Goal: Information Seeking & Learning: Understand process/instructions

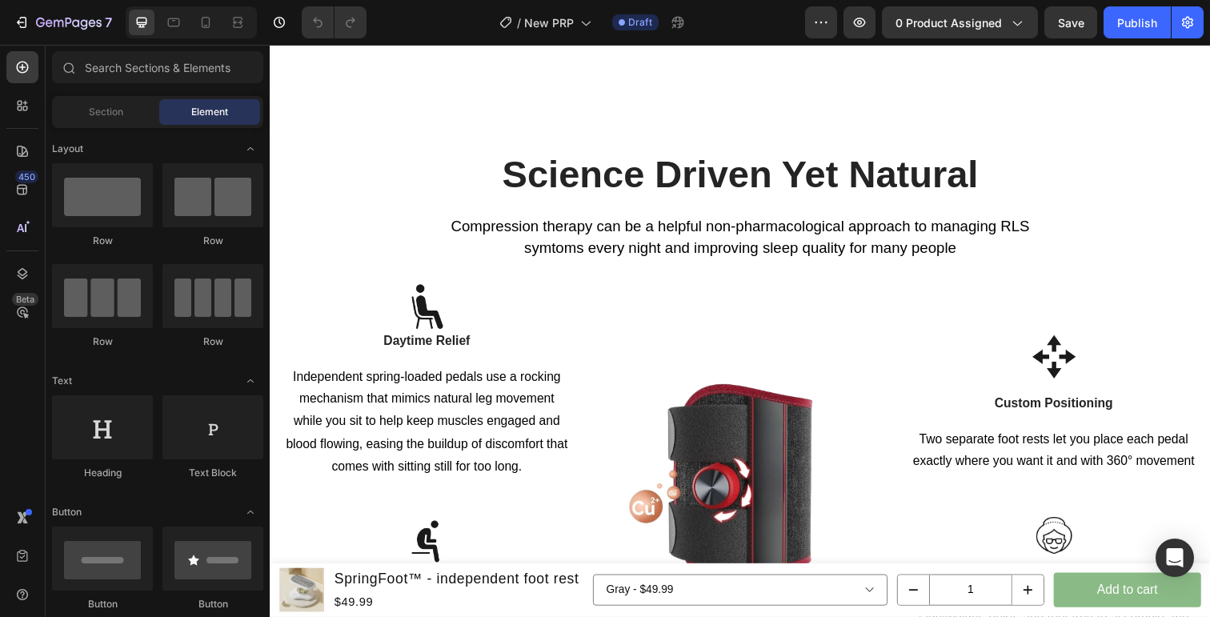
scroll to position [1902, 0]
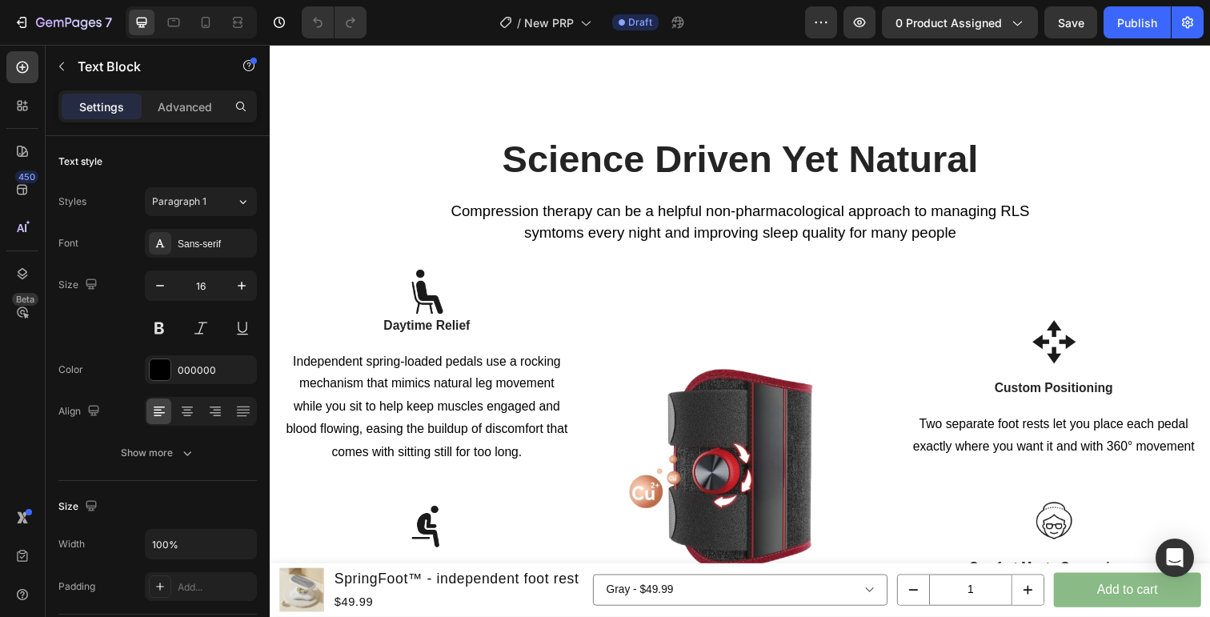
drag, startPoint x: 480, startPoint y: 307, endPoint x: 361, endPoint y: 307, distance: 119.2
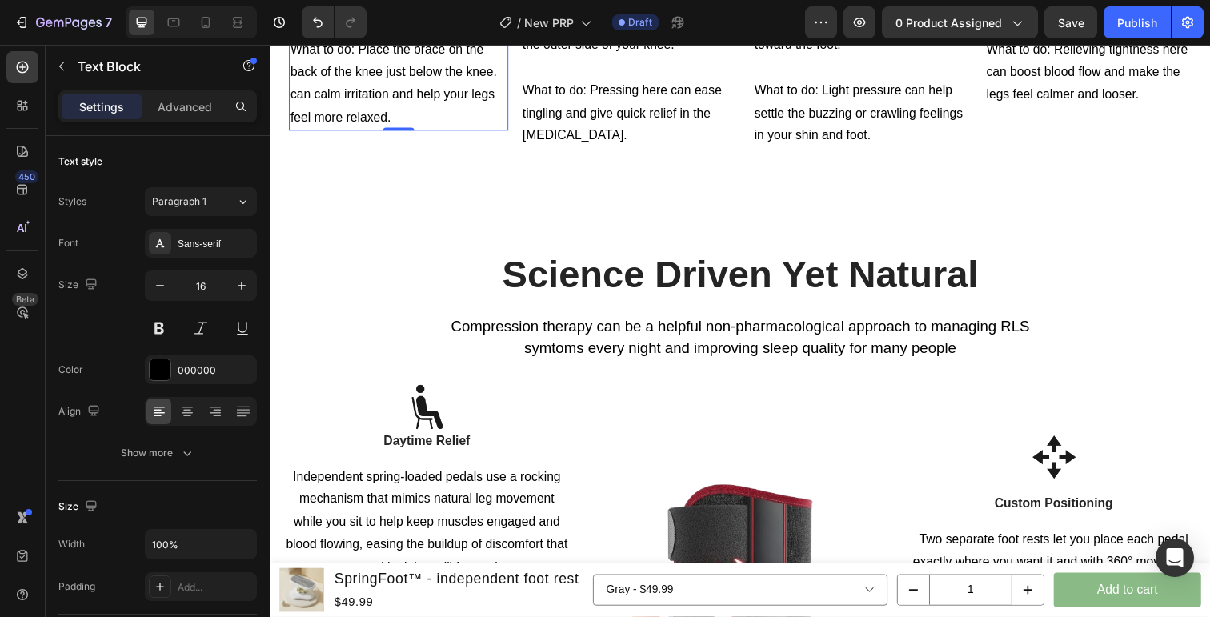
scroll to position [1798, 0]
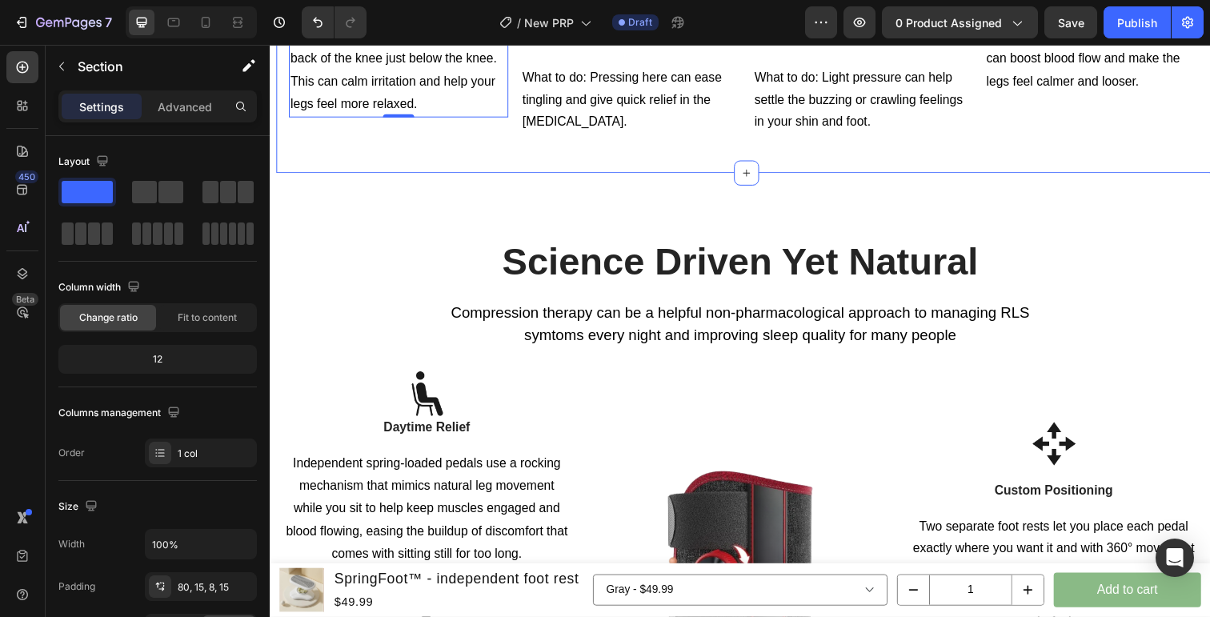
click at [474, 541] on div "Science Driven Yet Natural Heading Compression therapy can be a helpful non-pha…" at bounding box center [750, 495] width 960 height 638
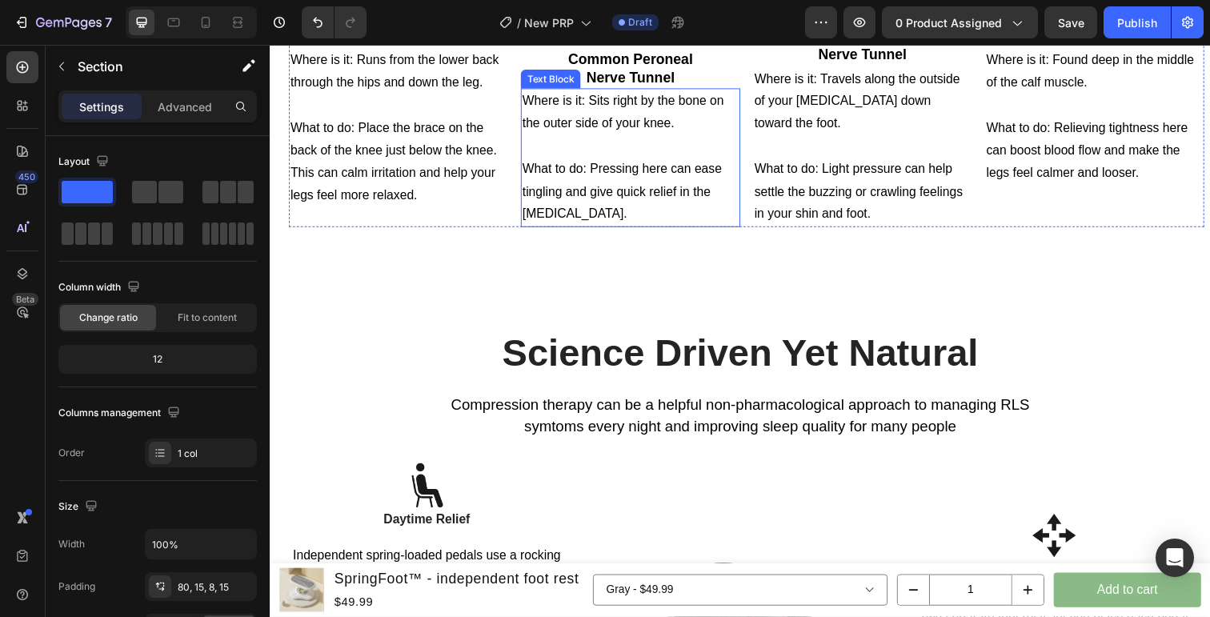
scroll to position [1722, 0]
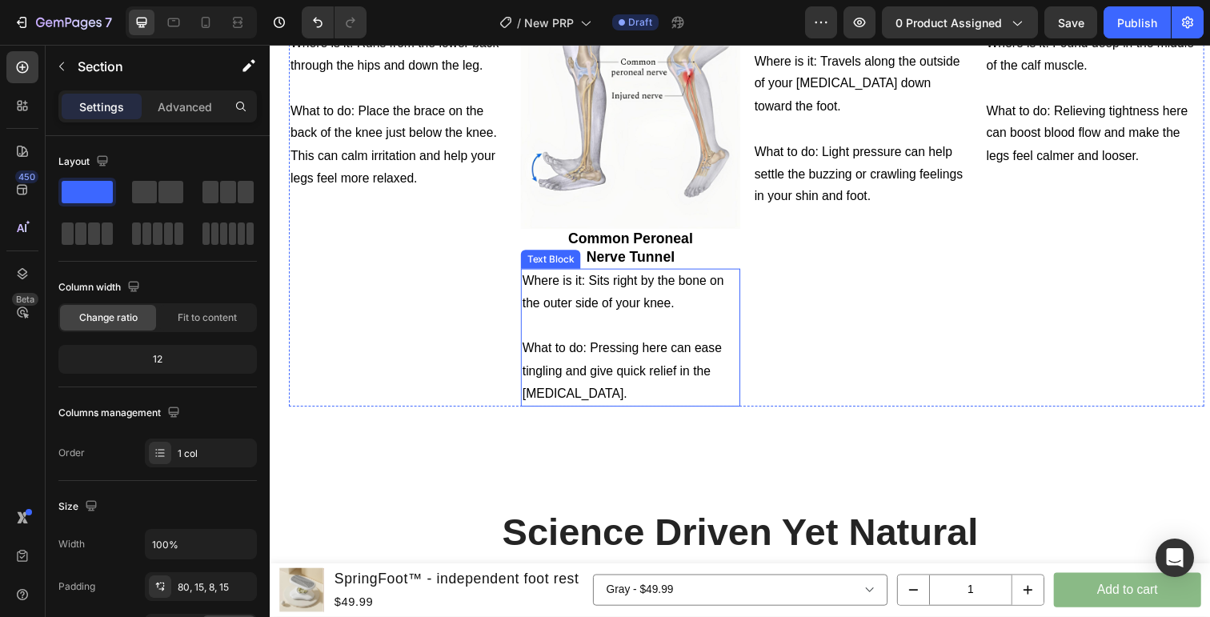
click at [651, 413] on p "What to do: Pressing here can ease tingling and give quick relief in the [MEDIC…" at bounding box center [637, 378] width 221 height 69
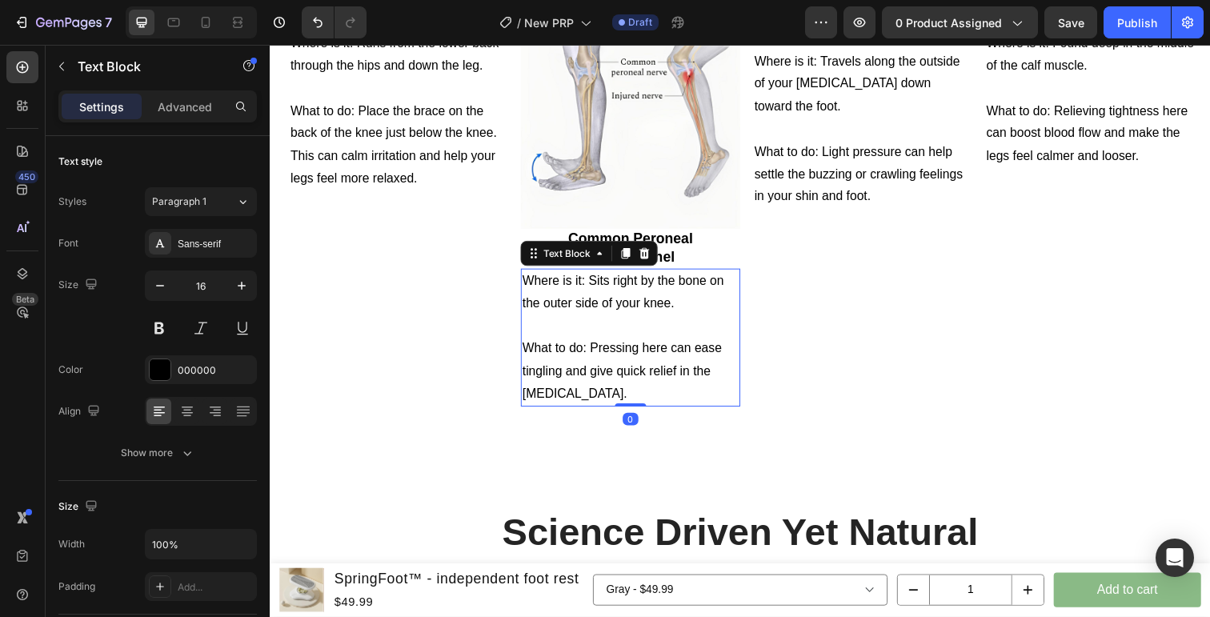
click at [662, 413] on p "What to do: Pressing here can ease tingling and give quick relief in the [MEDIC…" at bounding box center [637, 378] width 221 height 69
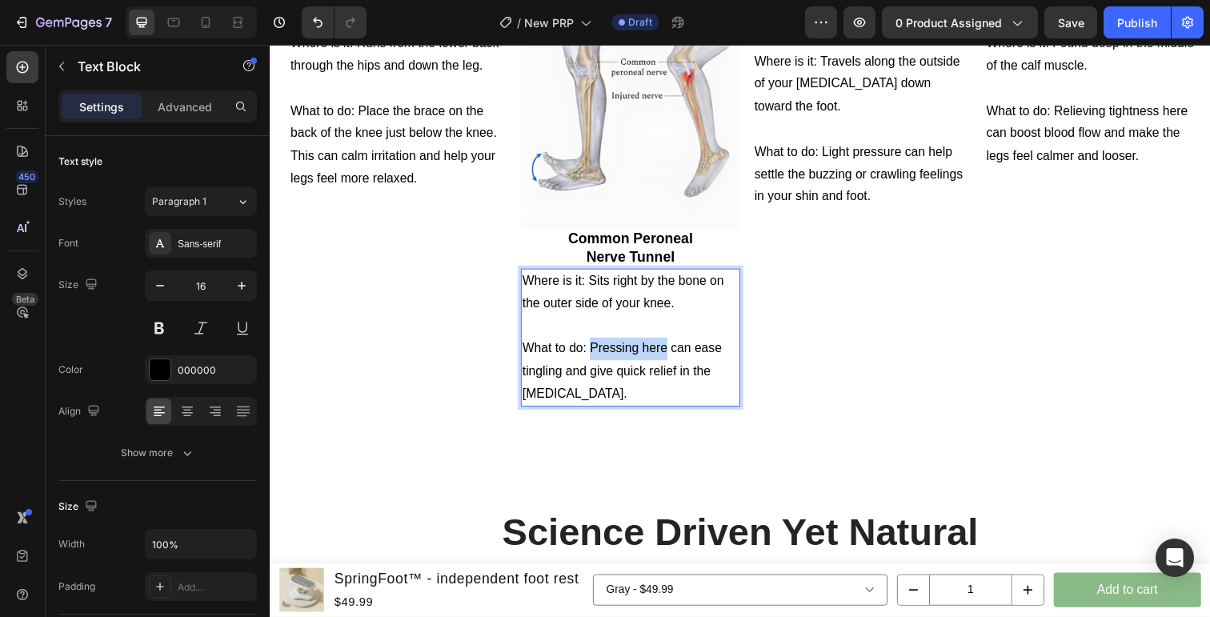
drag, startPoint x: 675, startPoint y: 510, endPoint x: 595, endPoint y: 513, distance: 80.1
click at [595, 413] on p "What to do: Pressing here can ease tingling and give quick relief in the [MEDIC…" at bounding box center [637, 378] width 221 height 69
click at [541, 413] on p "What to do: Place the brace here to can ease tingling and give quick relief in …" at bounding box center [637, 378] width 221 height 69
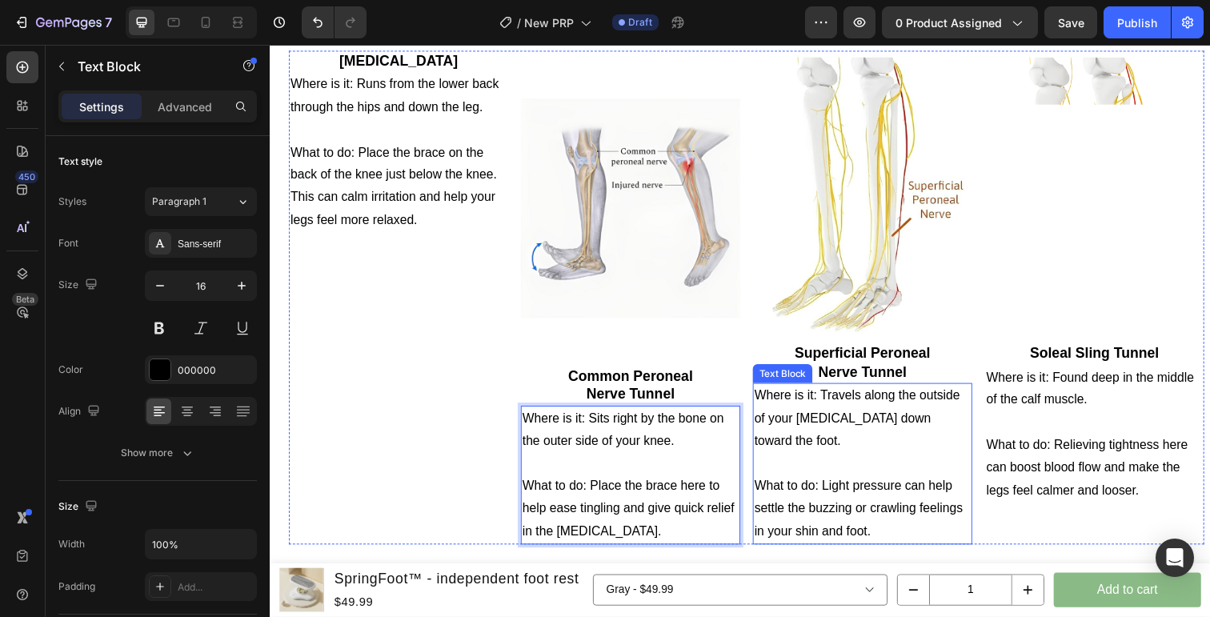
scroll to position [1696, 0]
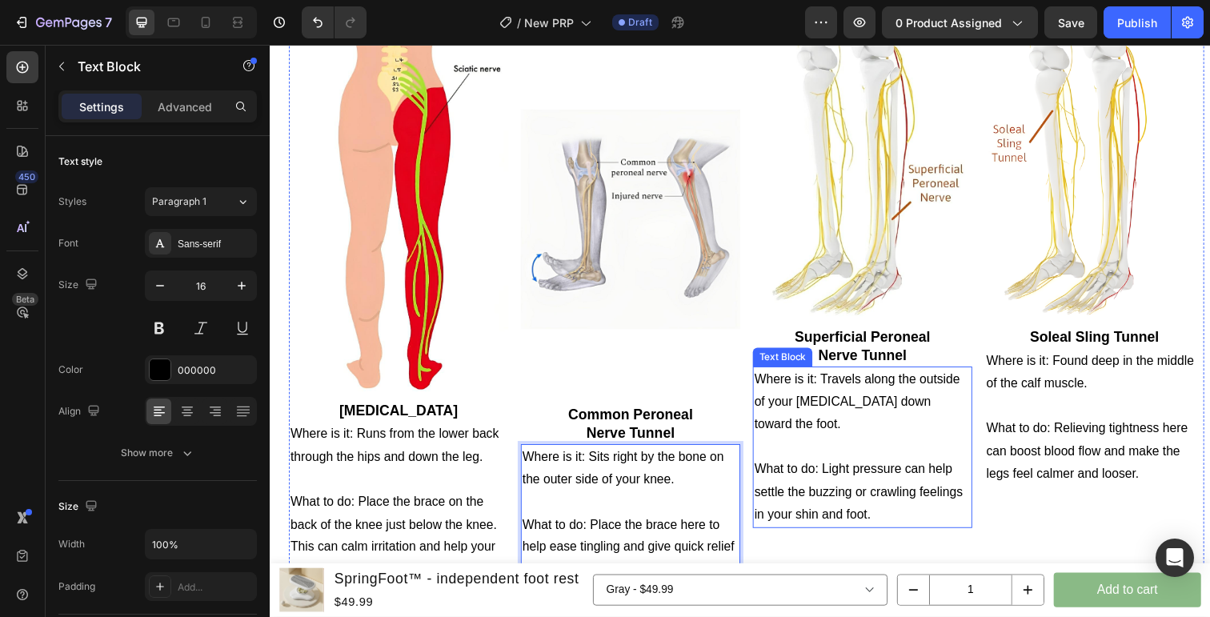
click at [899, 490] on p "What to do: Light pressure can help settle the buzzing or crawling feelings in …" at bounding box center [874, 501] width 221 height 69
click at [873, 467] on p "What to do: Light pressure can help settle the buzzing or crawling feelings in …" at bounding box center [874, 501] width 221 height 69
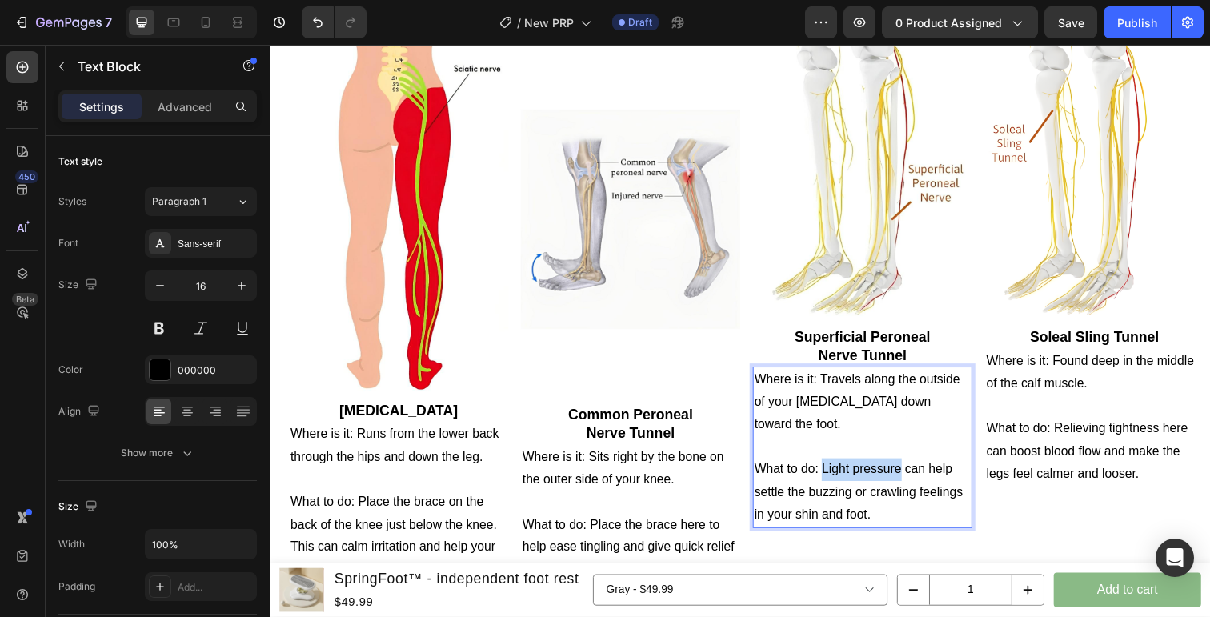
drag, startPoint x: 915, startPoint y: 459, endPoint x: 833, endPoint y: 459, distance: 81.6
click at [833, 467] on p "What to do: Light pressure can help settle the buzzing or crawling feelings in …" at bounding box center [874, 501] width 221 height 69
click at [863, 467] on p "What to do: Place the brace here can help settle the buzzing or crawling feelin…" at bounding box center [874, 501] width 221 height 69
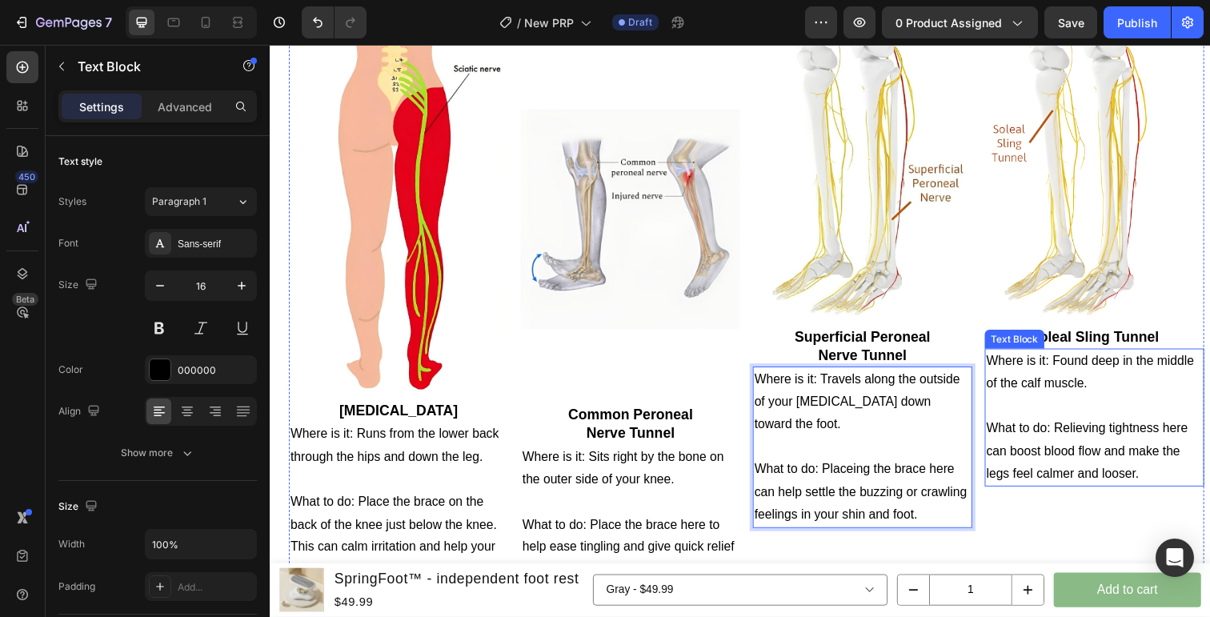
click at [1141, 454] on p "What to do: Relieving tightness here can boost blood flow and make the legs fee…" at bounding box center [1111, 460] width 221 height 69
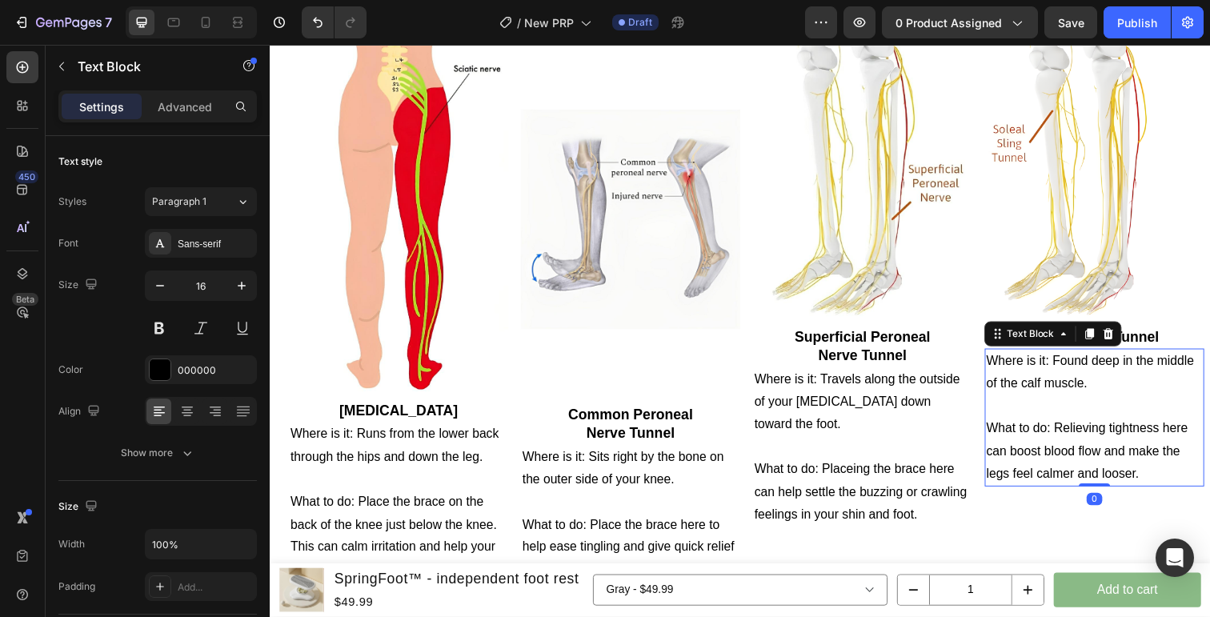
click at [1164, 450] on p "What to do: Relieving tightness here can boost blood flow and make the legs fee…" at bounding box center [1111, 460] width 221 height 69
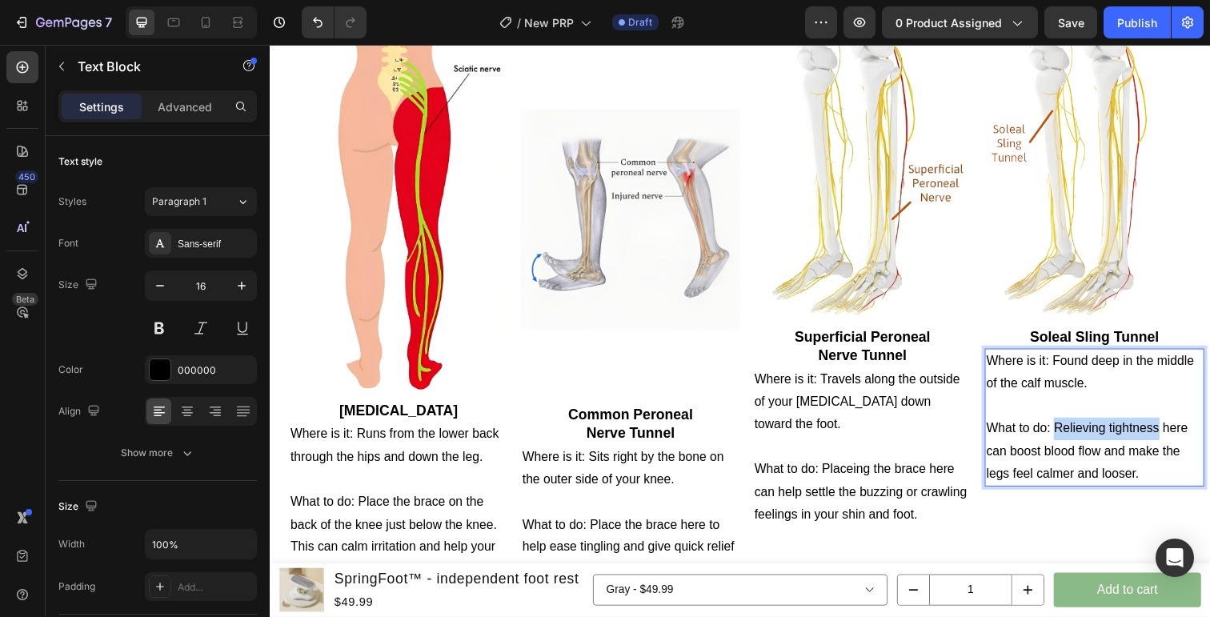
drag, startPoint x: 1179, startPoint y: 437, endPoint x: 1072, endPoint y: 437, distance: 106.4
click at [1072, 437] on p "What to do: Relieving tightness here can boost blood flow and make the legs fee…" at bounding box center [1111, 460] width 221 height 69
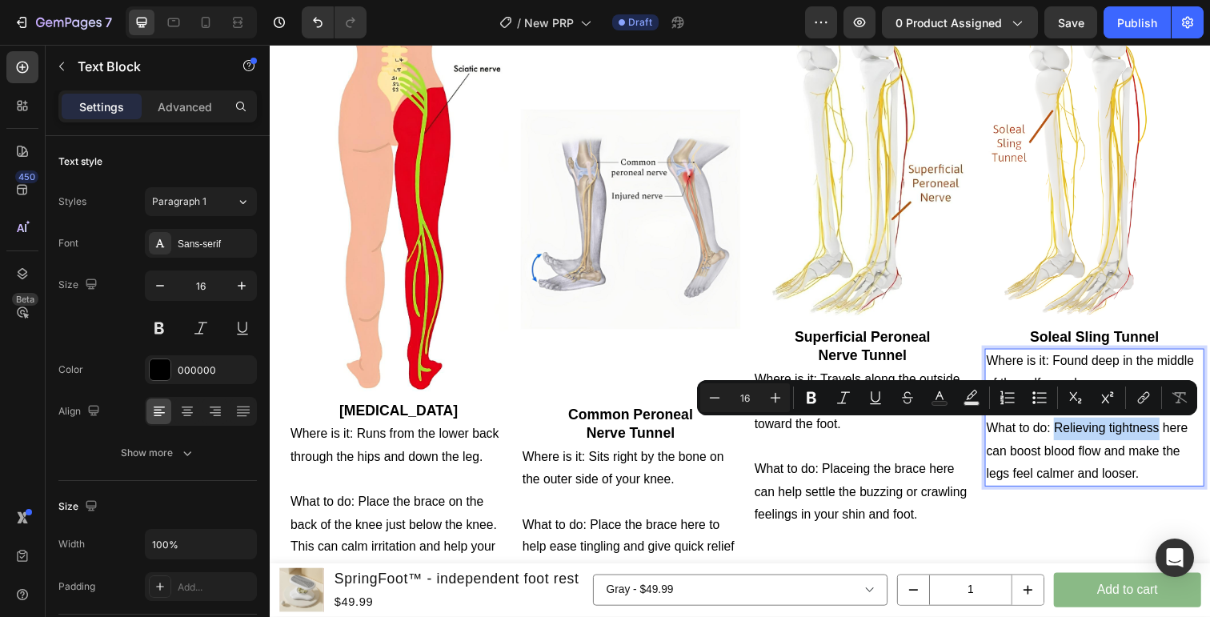
click at [1072, 437] on p "What to do: Relieving tightness here can boost blood flow and make the legs fee…" at bounding box center [1111, 460] width 221 height 69
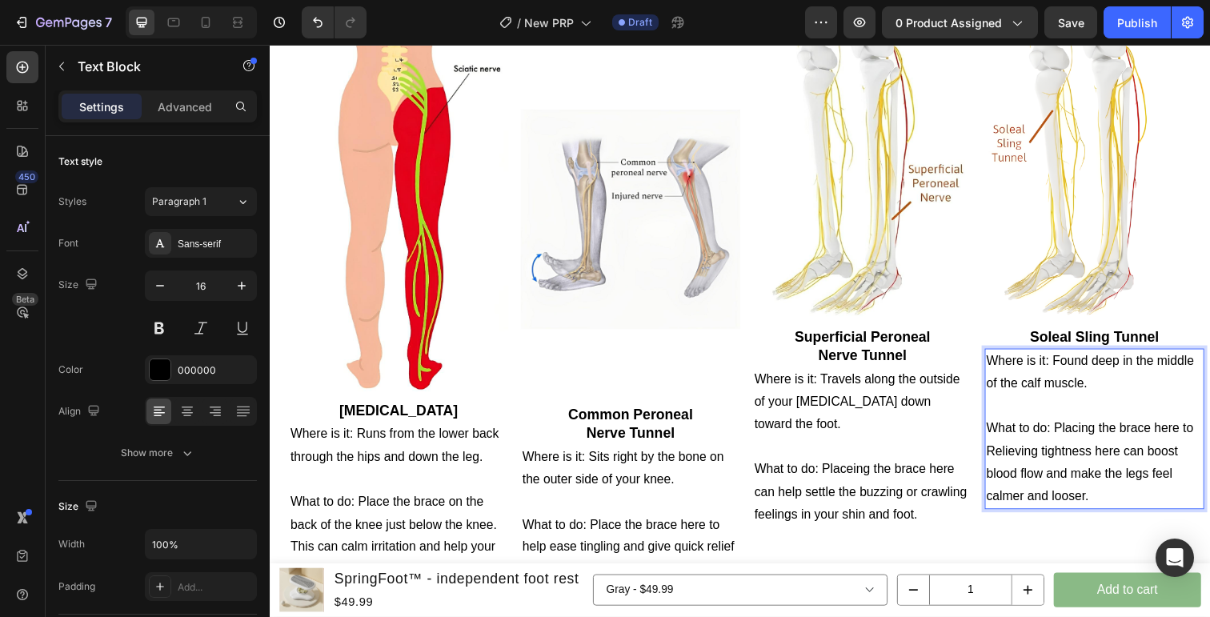
click at [1036, 460] on p "What to do: Placing the brace here to Relieving tightness here can boost blood …" at bounding box center [1111, 472] width 221 height 92
click at [1032, 460] on p "What to do: Placing the brace here to relieve tightness here can boost blood fl…" at bounding box center [1111, 472] width 221 height 92
click at [1155, 463] on p "What to do: Placing the brace here to take off existing pressure tightness here…" at bounding box center [1111, 472] width 221 height 92
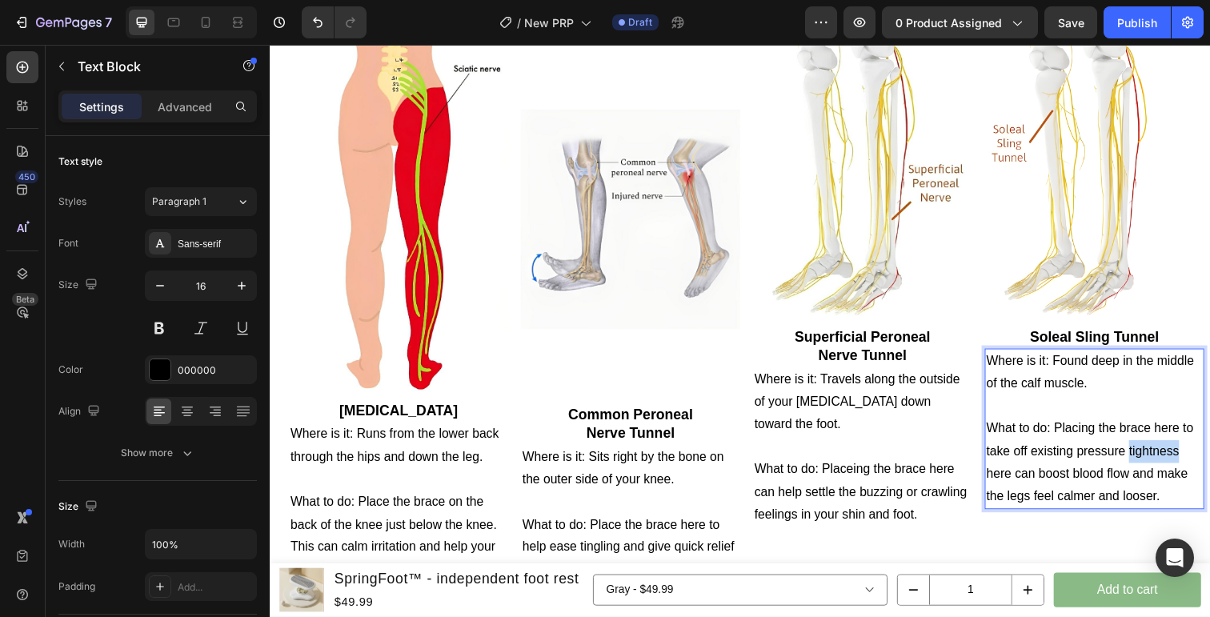
click at [1155, 463] on p "What to do: Placing the brace here to take off existing pressure tightness here…" at bounding box center [1111, 472] width 221 height 92
click at [1164, 460] on p "What to do: Placing the brace here to take off existing pressure here can boost…" at bounding box center [1111, 472] width 221 height 92
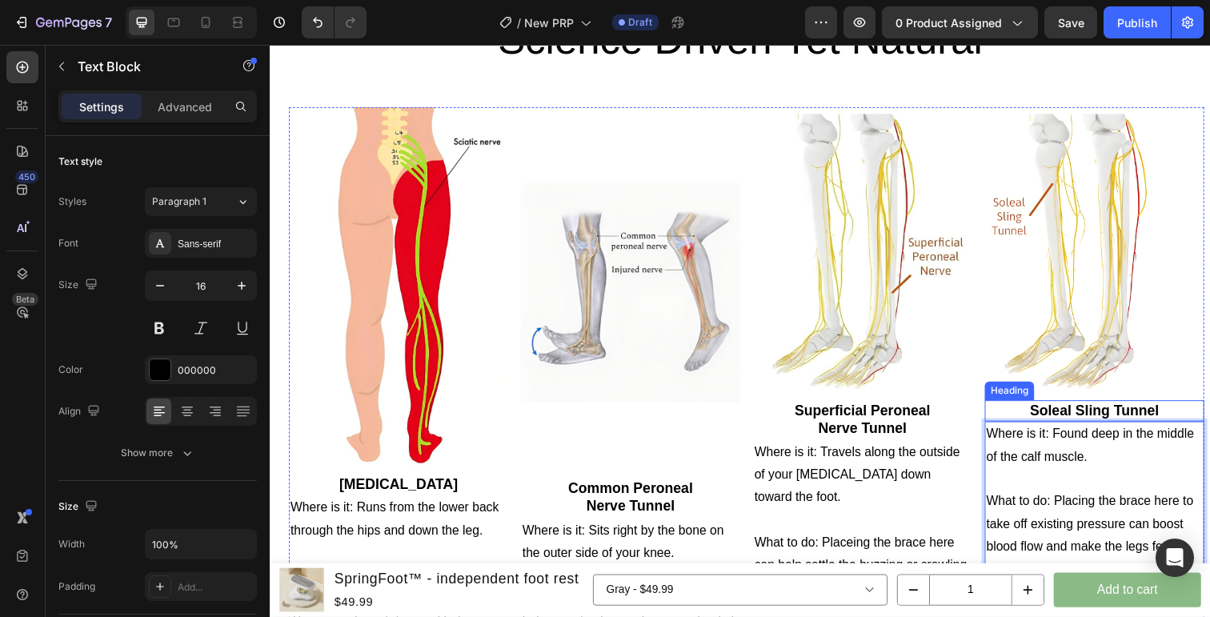
scroll to position [1648, 0]
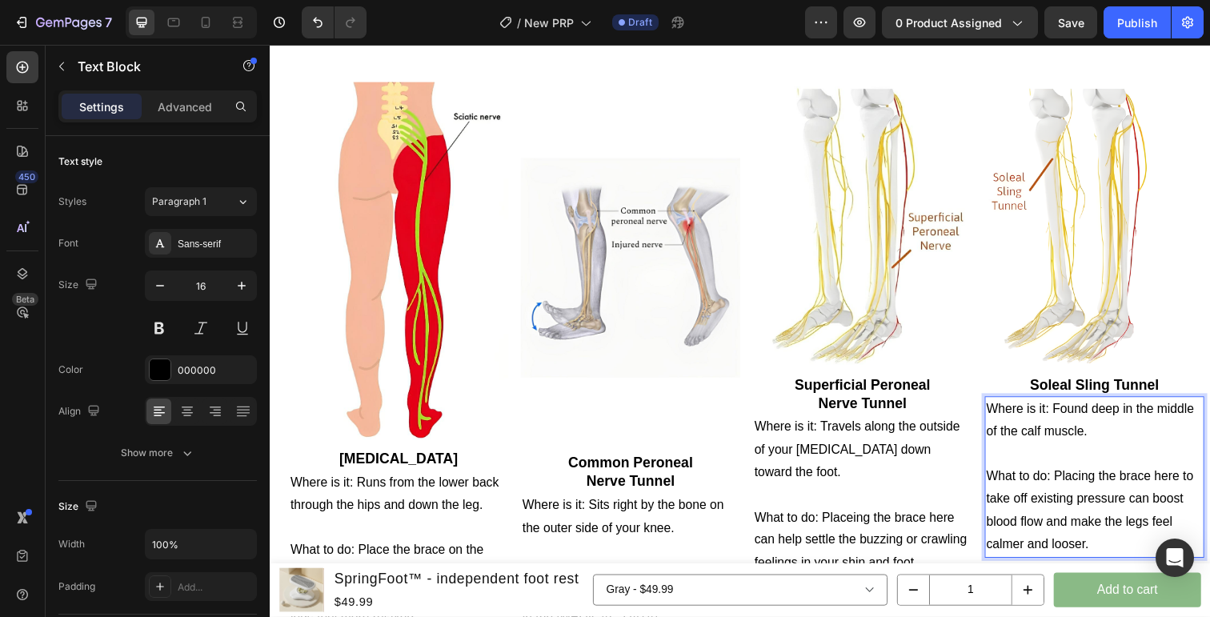
click at [1167, 488] on p "What to do: Placing the brace here to take off existing pressure can boost bloo…" at bounding box center [1111, 521] width 221 height 92
click at [1108, 487] on p "What to do: Placing the brace right in the middle of the calf. here to take off…" at bounding box center [1111, 532] width 221 height 115
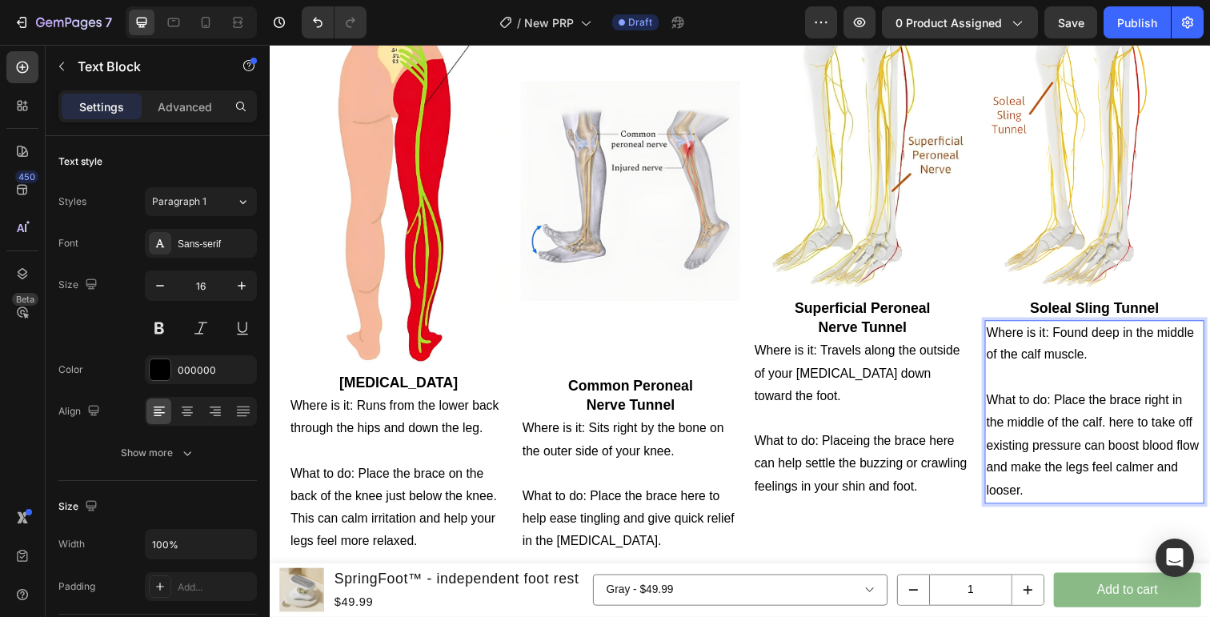
scroll to position [1730, 0]
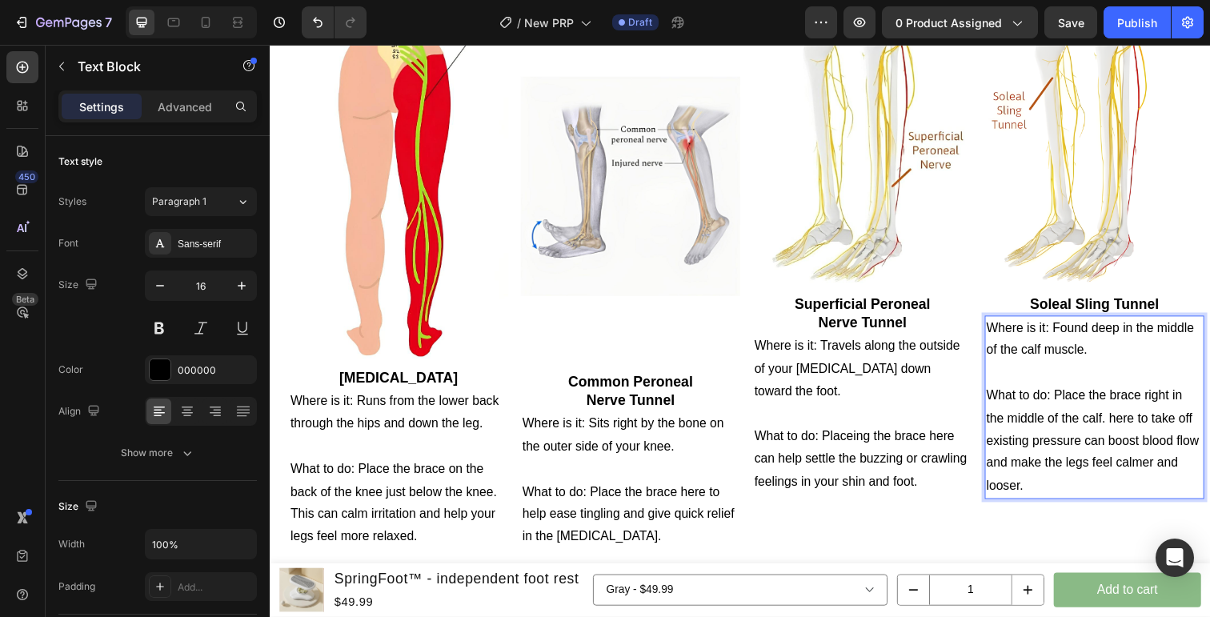
click at [1132, 427] on p "What to do: Place the brace right in the middle of the calf. here to take off e…" at bounding box center [1111, 449] width 221 height 115
click at [1145, 430] on p "What to do: Place the brace right in the middle of the calf. here to take off e…" at bounding box center [1111, 449] width 221 height 115
click at [1119, 451] on p "What to do: Place the brace right in the middle of the calf. This is to take of…" at bounding box center [1111, 449] width 221 height 115
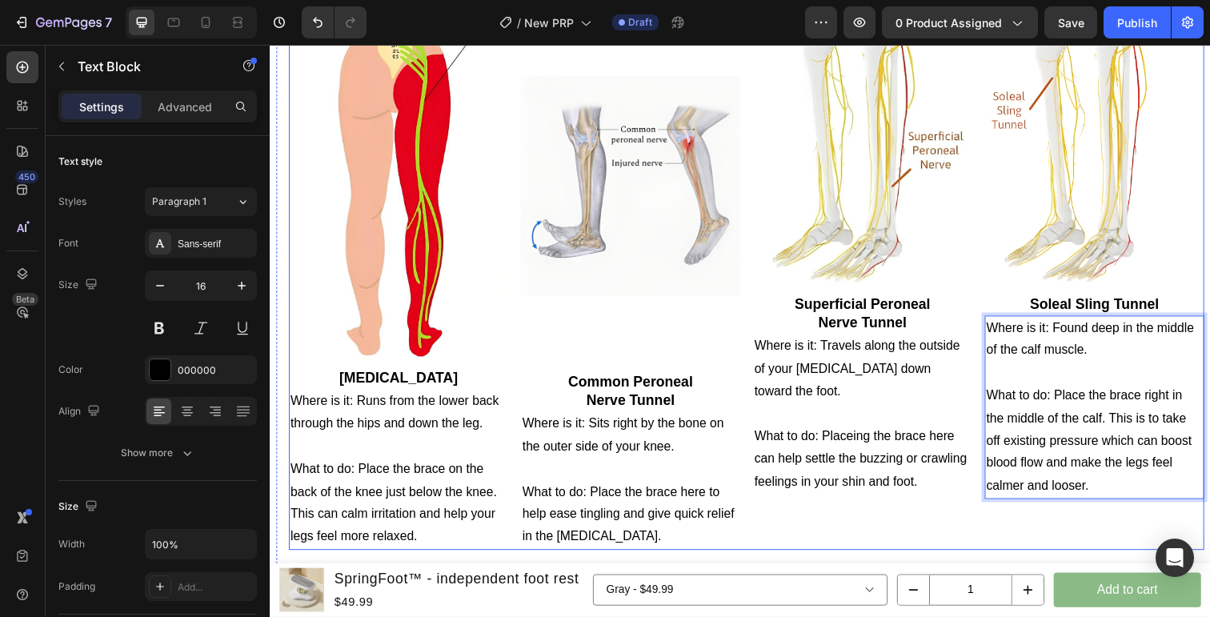
click at [1115, 531] on div "Image Soleal Sling Tunnel Heading Where is it: Found deep in the middle of the …" at bounding box center [1111, 281] width 224 height 560
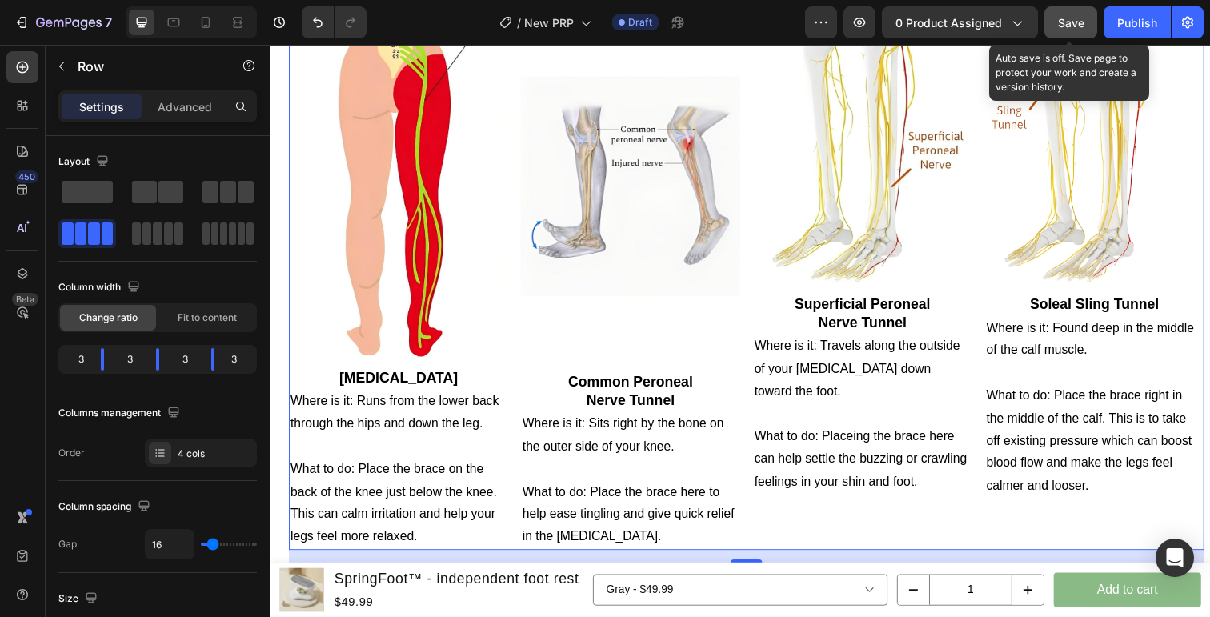
click at [1072, 26] on span "Save" at bounding box center [1071, 23] width 26 height 14
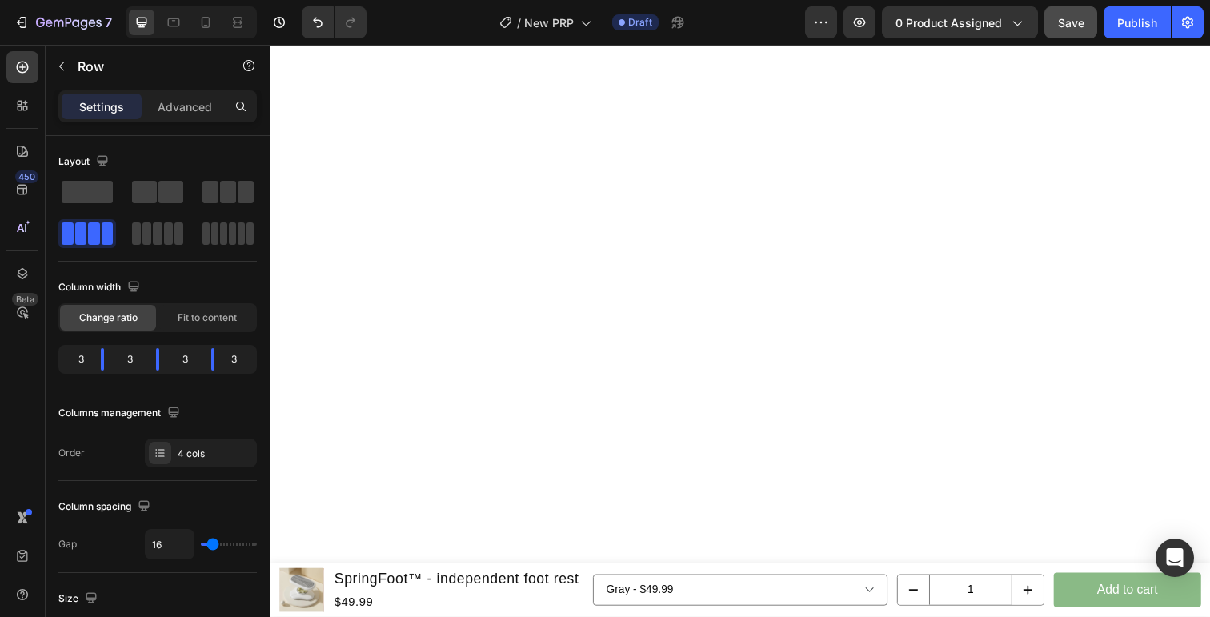
scroll to position [266, 0]
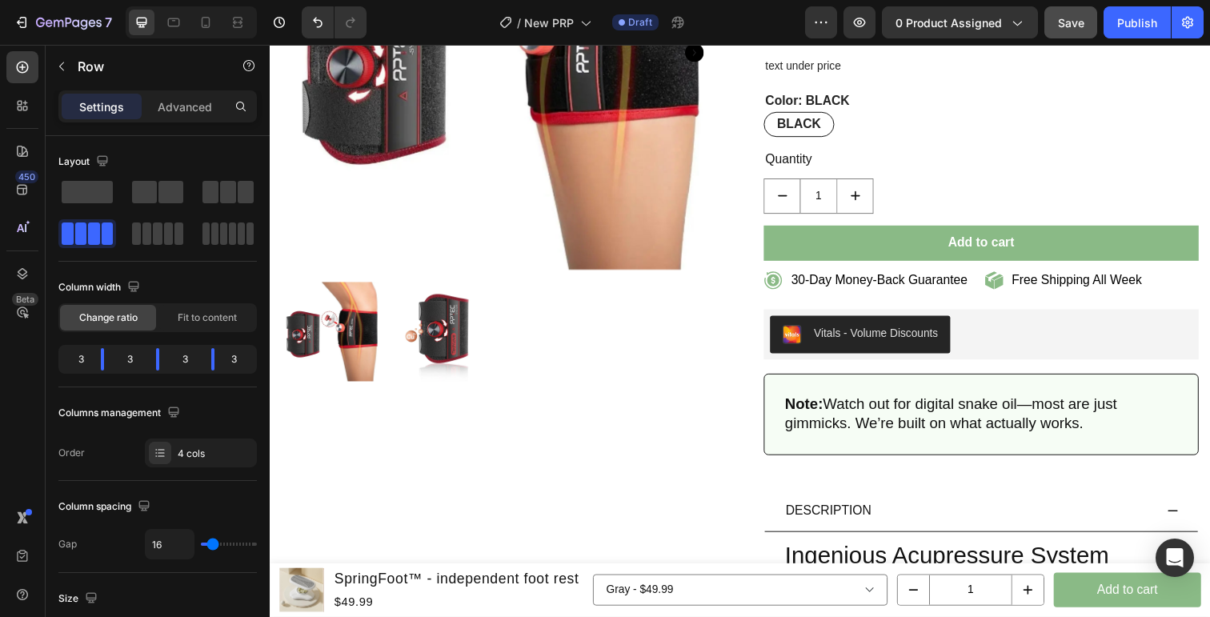
click at [1075, 27] on span "Save" at bounding box center [1071, 23] width 26 height 14
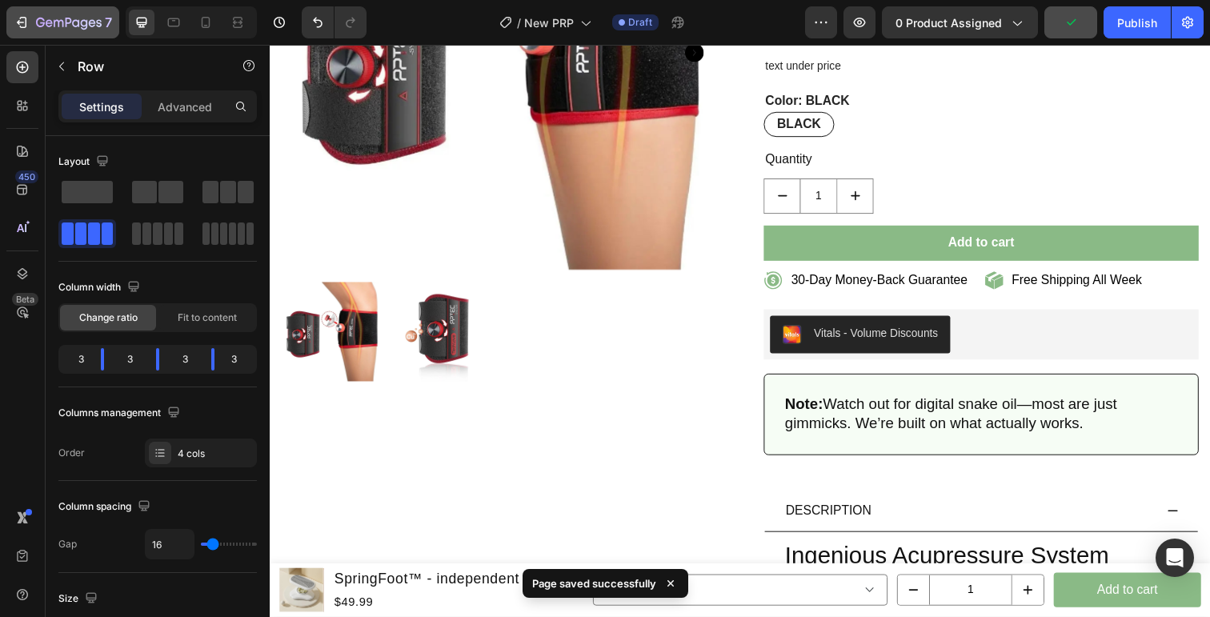
click at [6, 13] on button "7" at bounding box center [62, 22] width 113 height 32
